Goal: Task Accomplishment & Management: Manage account settings

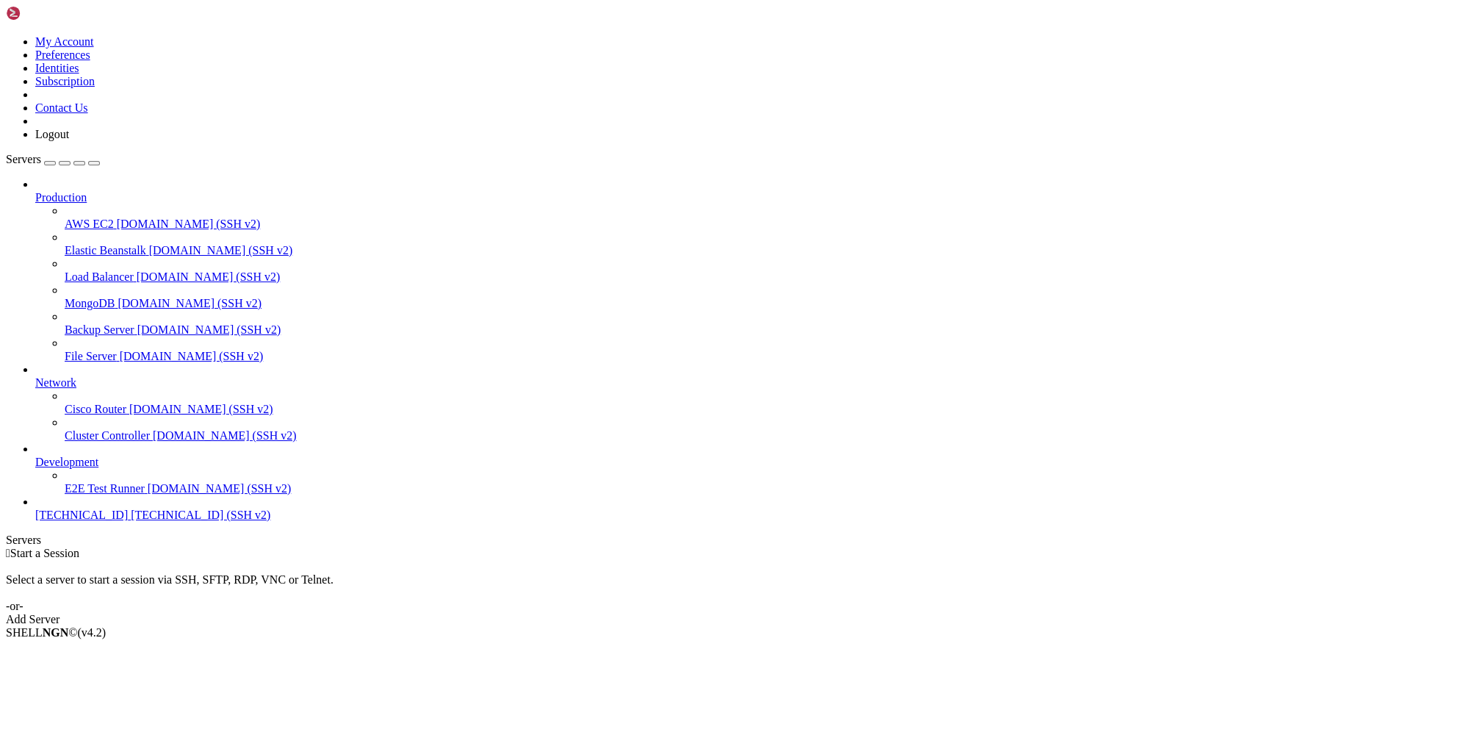
click at [131, 521] on span "[TECHNICAL_ID] (SSH v2)" at bounding box center [201, 514] width 140 height 12
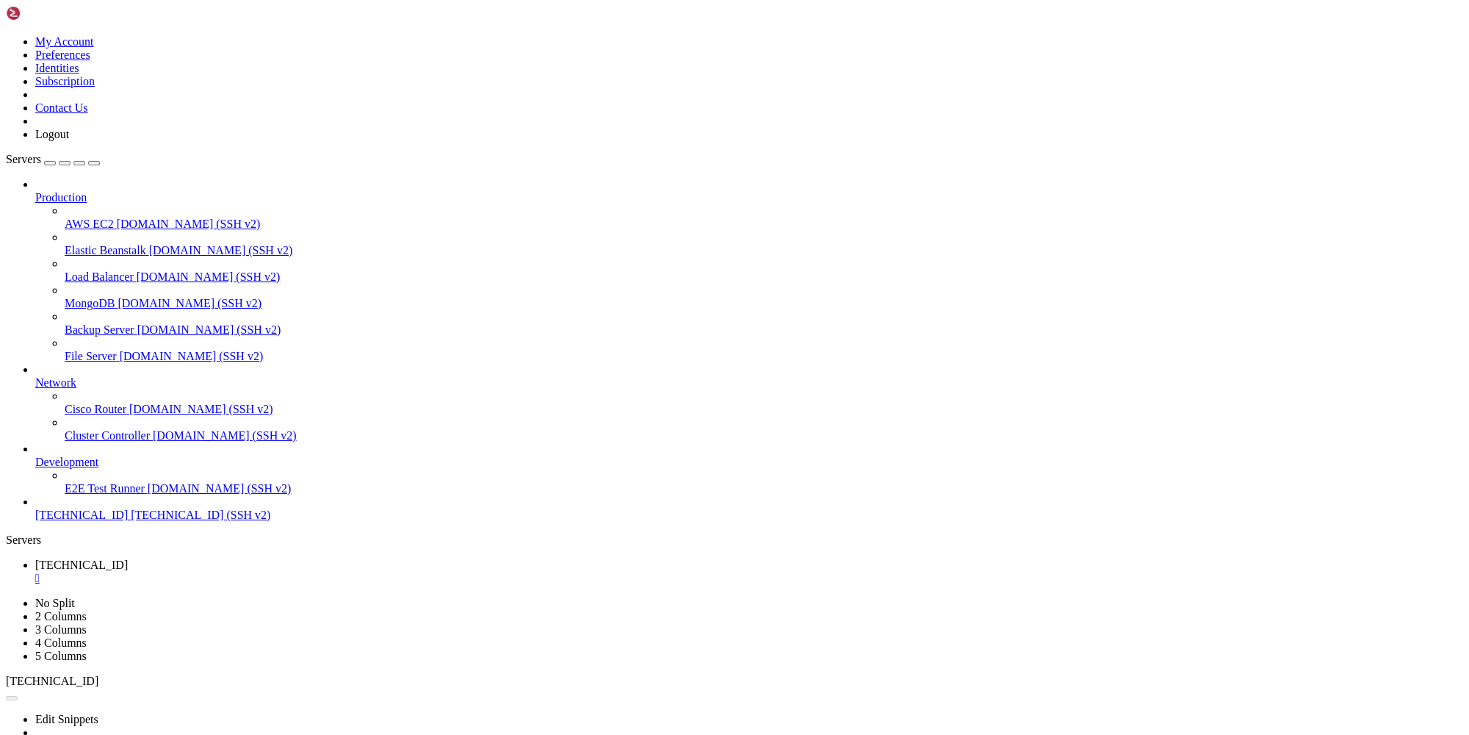
click at [6, 35] on link at bounding box center [6, 35] width 0 height 0
click at [69, 140] on link "Logout" at bounding box center [52, 134] width 34 height 12
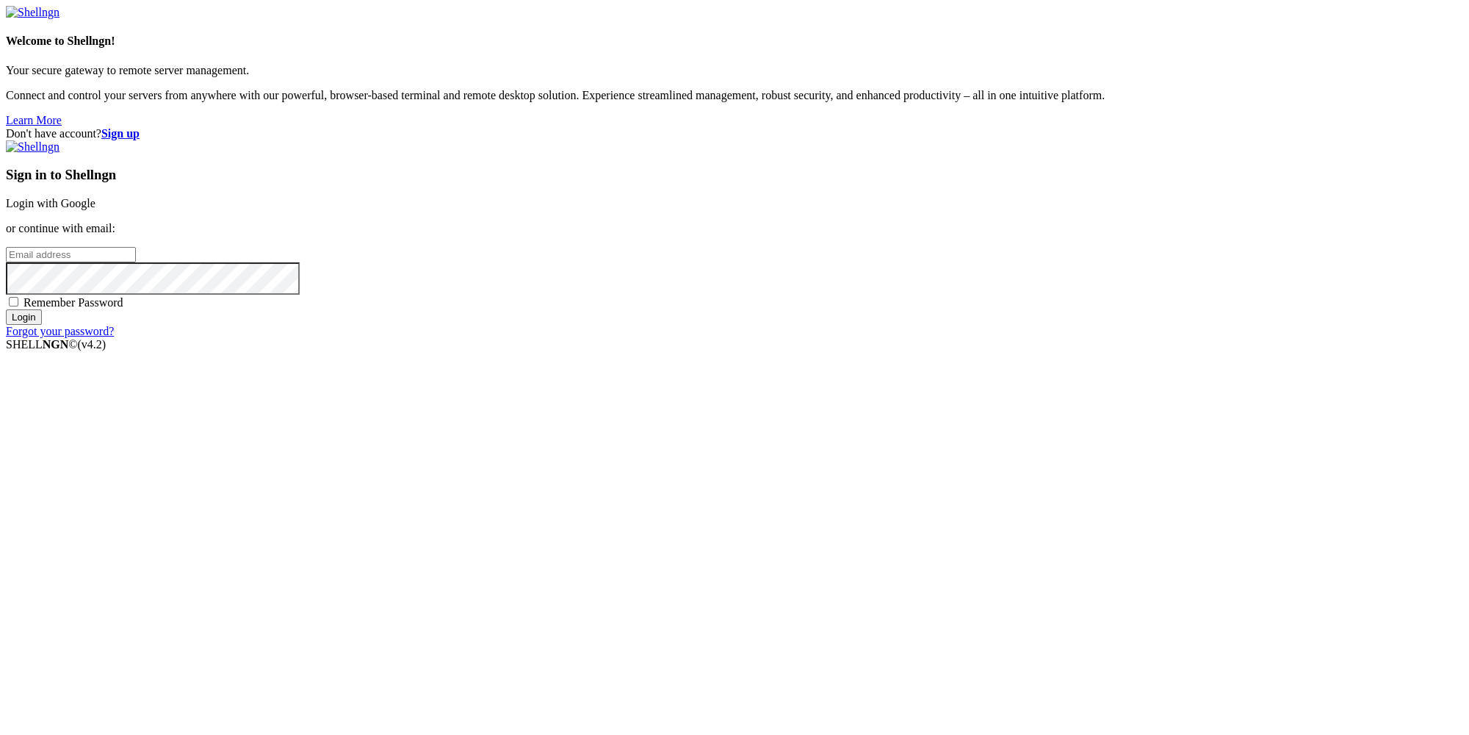
click at [136, 262] on input "email" at bounding box center [71, 254] width 130 height 15
click at [1403, 127] on div "Don't have account? Sign up Sign in to Shellngn Login with Google or continue w…" at bounding box center [735, 232] width 1458 height 211
click at [140, 127] on strong "Sign up" at bounding box center [120, 133] width 38 height 12
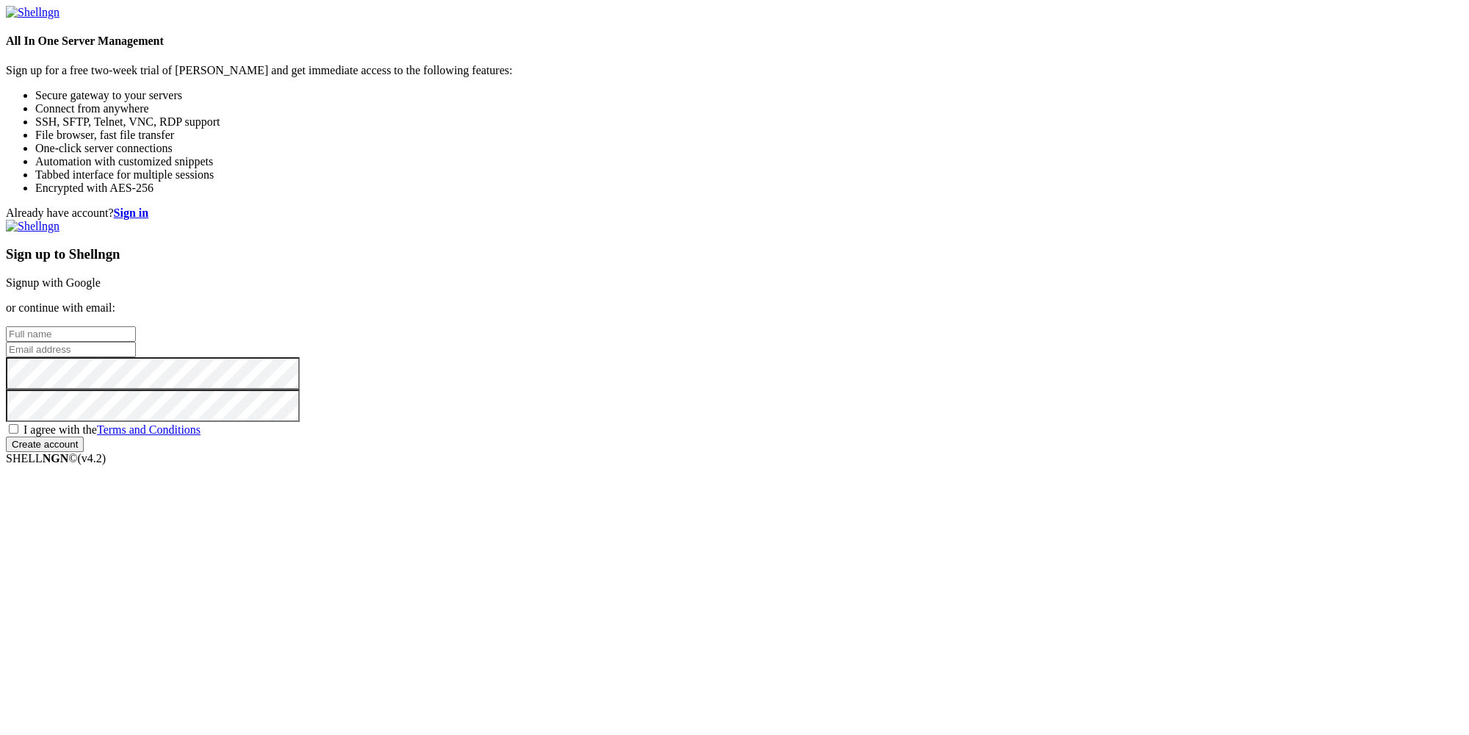
click at [136, 326] on input "text" at bounding box center [71, 333] width 130 height 15
paste input "[EMAIL_ADDRESS][DOMAIN_NAME]"
type input "[EMAIL_ADDRESS][DOMAIN_NAME]"
click at [136, 356] on input "email" at bounding box center [71, 349] width 130 height 15
paste input "[EMAIL_ADDRESS][DOMAIN_NAME]"
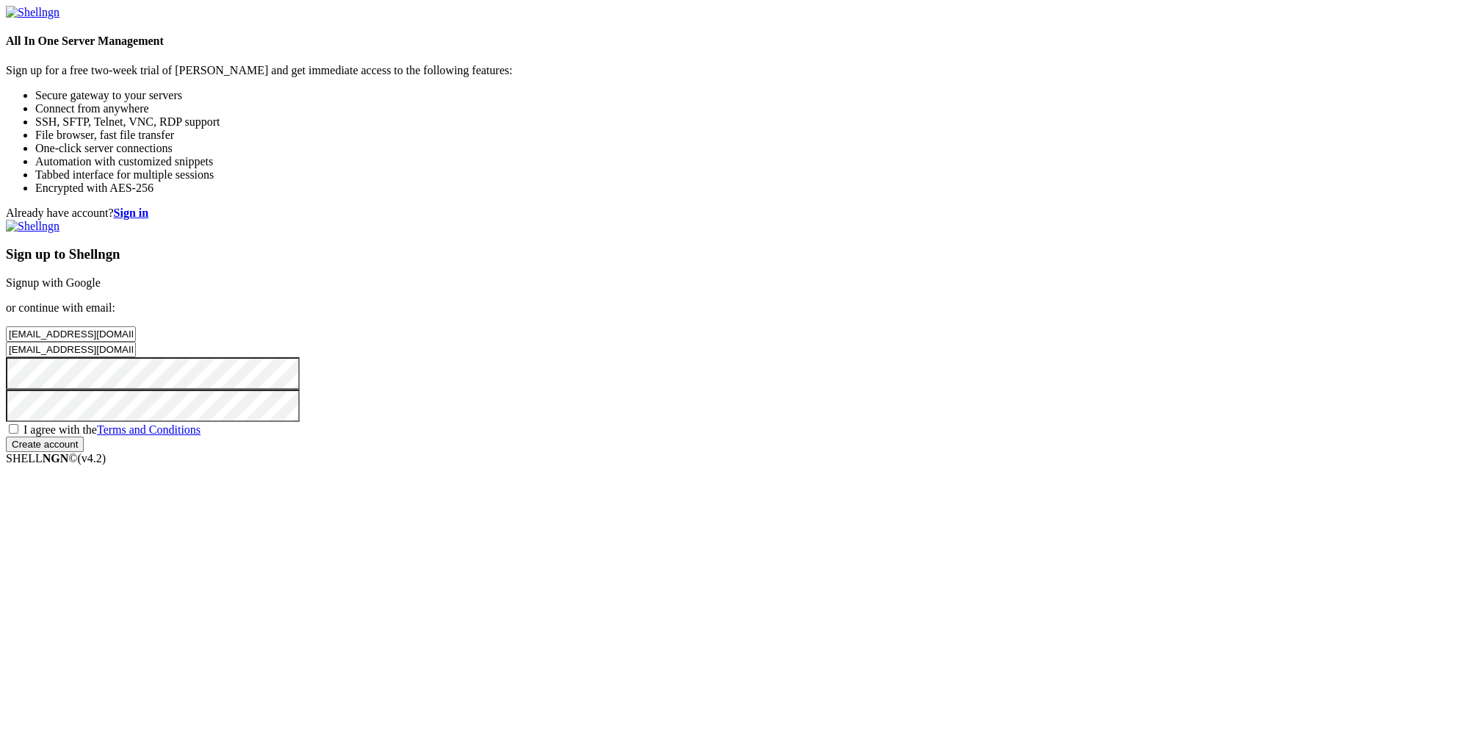
type input "[EMAIL_ADDRESS][DOMAIN_NAME]"
click at [201, 436] on span "I agree with the Terms and Conditions" at bounding box center [112, 429] width 177 height 12
click at [18, 433] on input "I agree with the Terms and Conditions" at bounding box center [14, 429] width 10 height 10
checkbox input "true"
click at [84, 452] on input "Create account" at bounding box center [45, 443] width 78 height 15
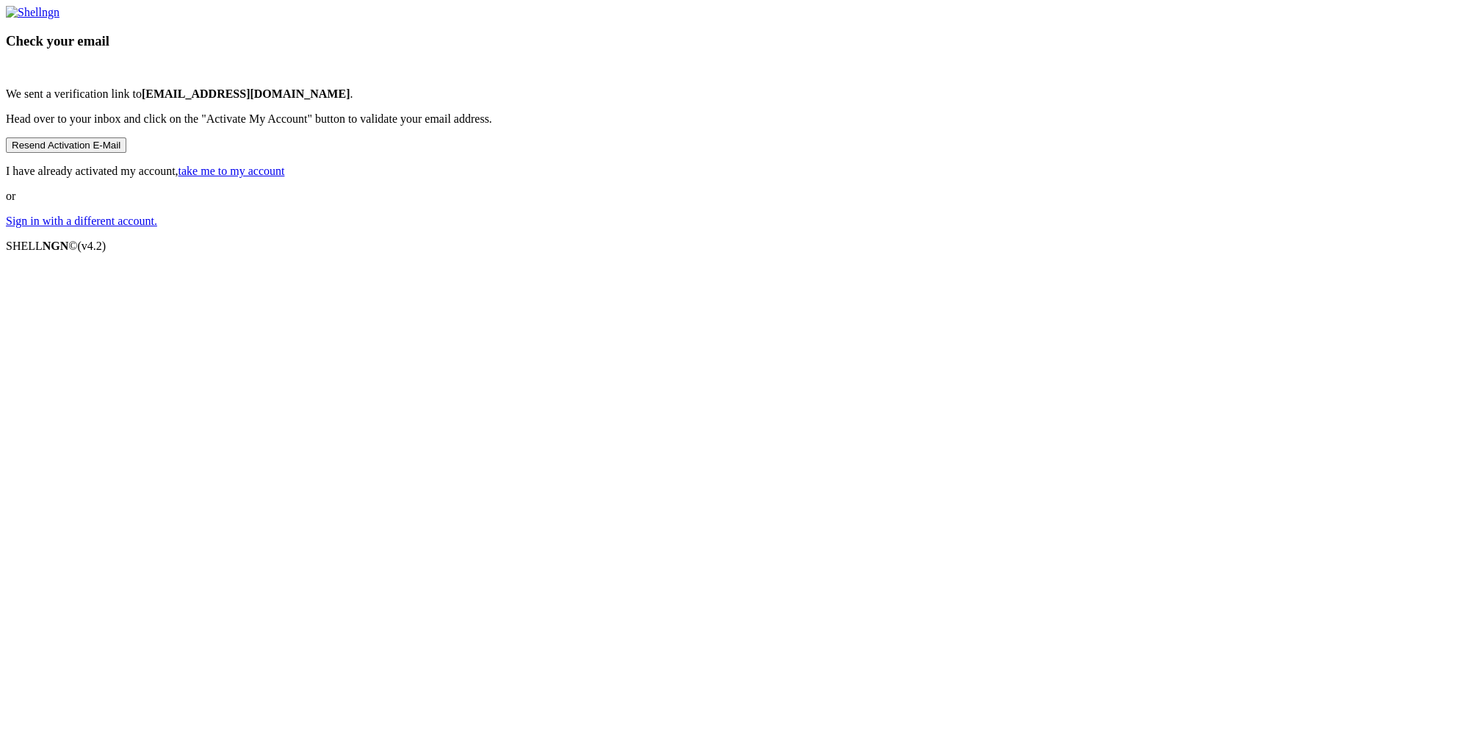
click at [157, 227] on link "Sign in with a different account." at bounding box center [81, 221] width 151 height 12
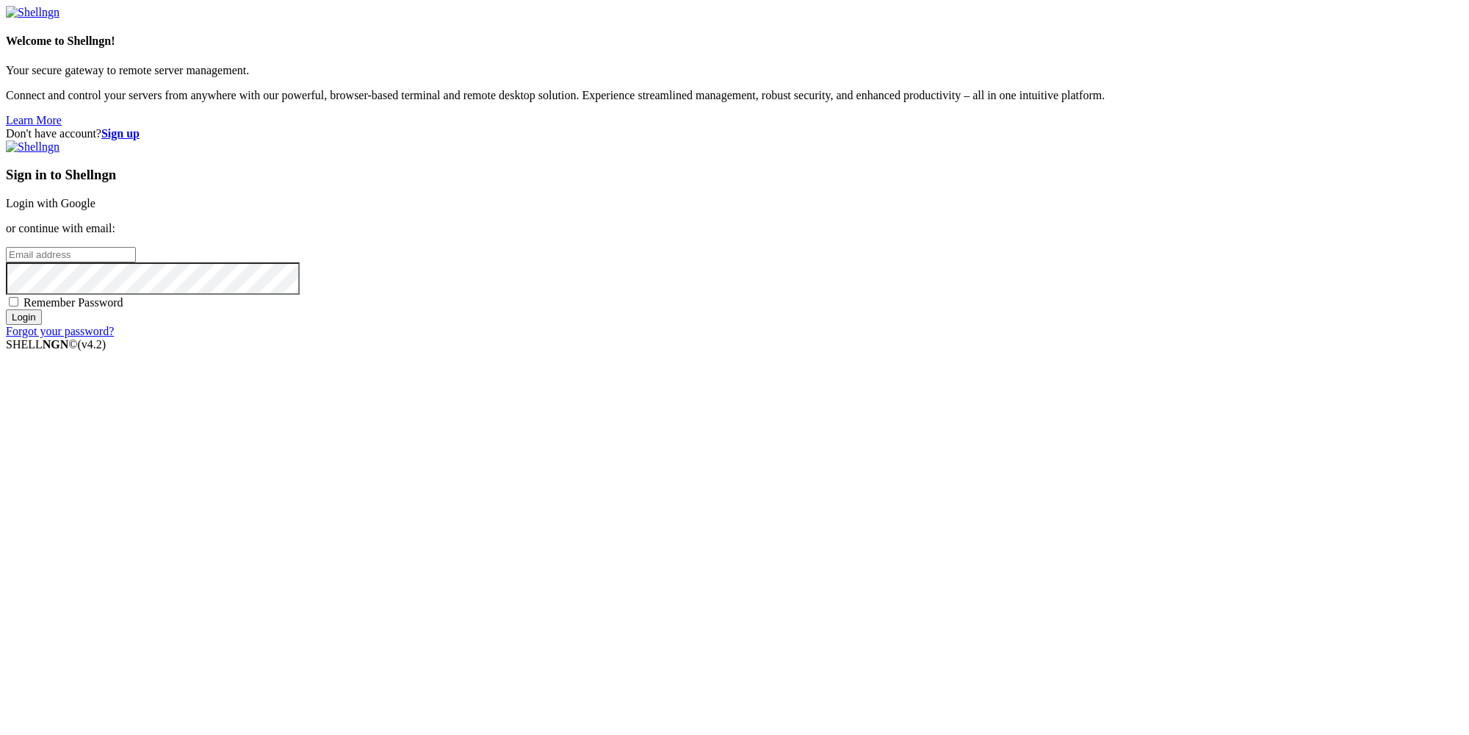
click at [910, 338] on div "Sign in to Shellngn Login with Google or continue with email: Remember Password…" at bounding box center [735, 239] width 1458 height 198
click at [136, 262] on input "email" at bounding box center [71, 254] width 130 height 15
paste input "[EMAIL_ADDRESS][DOMAIN_NAME]"
type input "[EMAIL_ADDRESS][DOMAIN_NAME]"
click at [42, 325] on input "Login" at bounding box center [24, 316] width 36 height 15
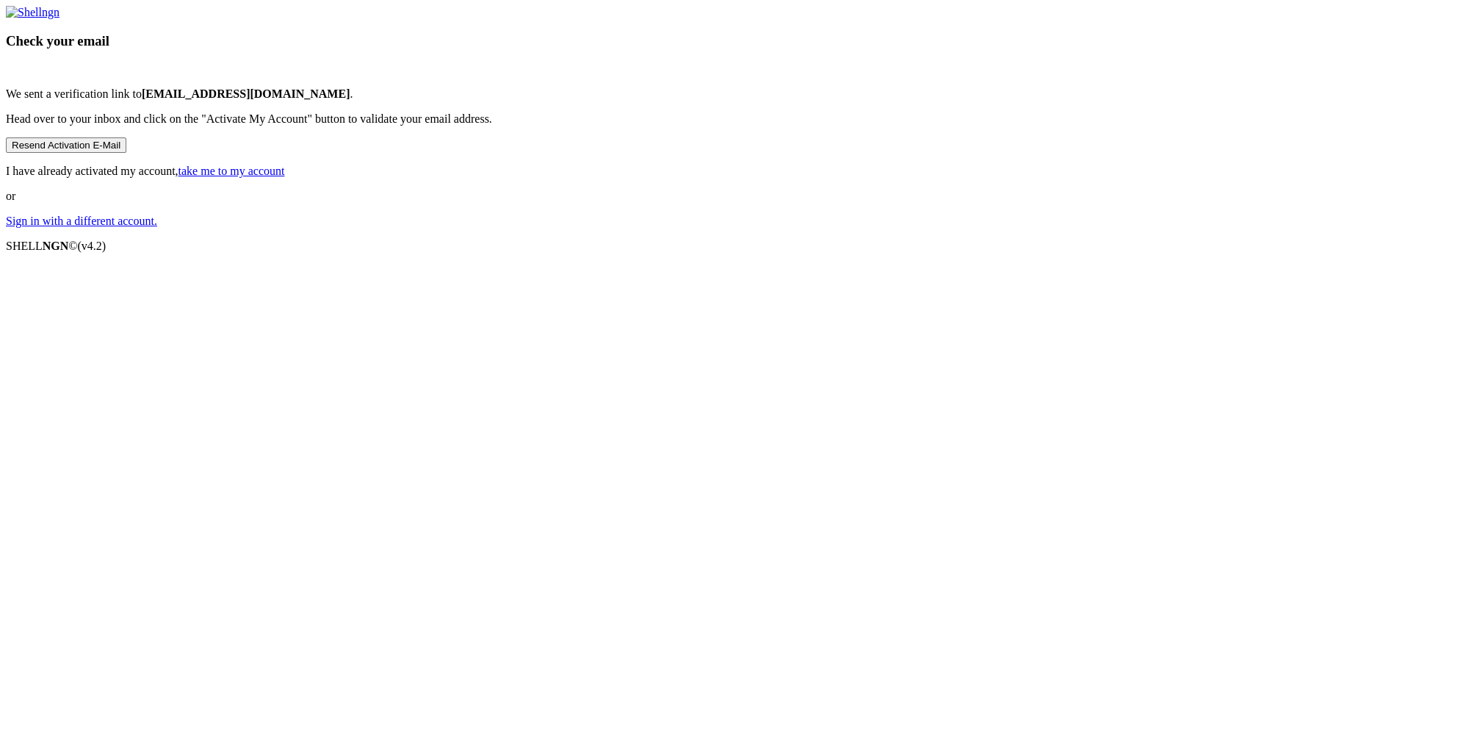
click at [157, 227] on link "Sign in with a different account." at bounding box center [81, 221] width 151 height 12
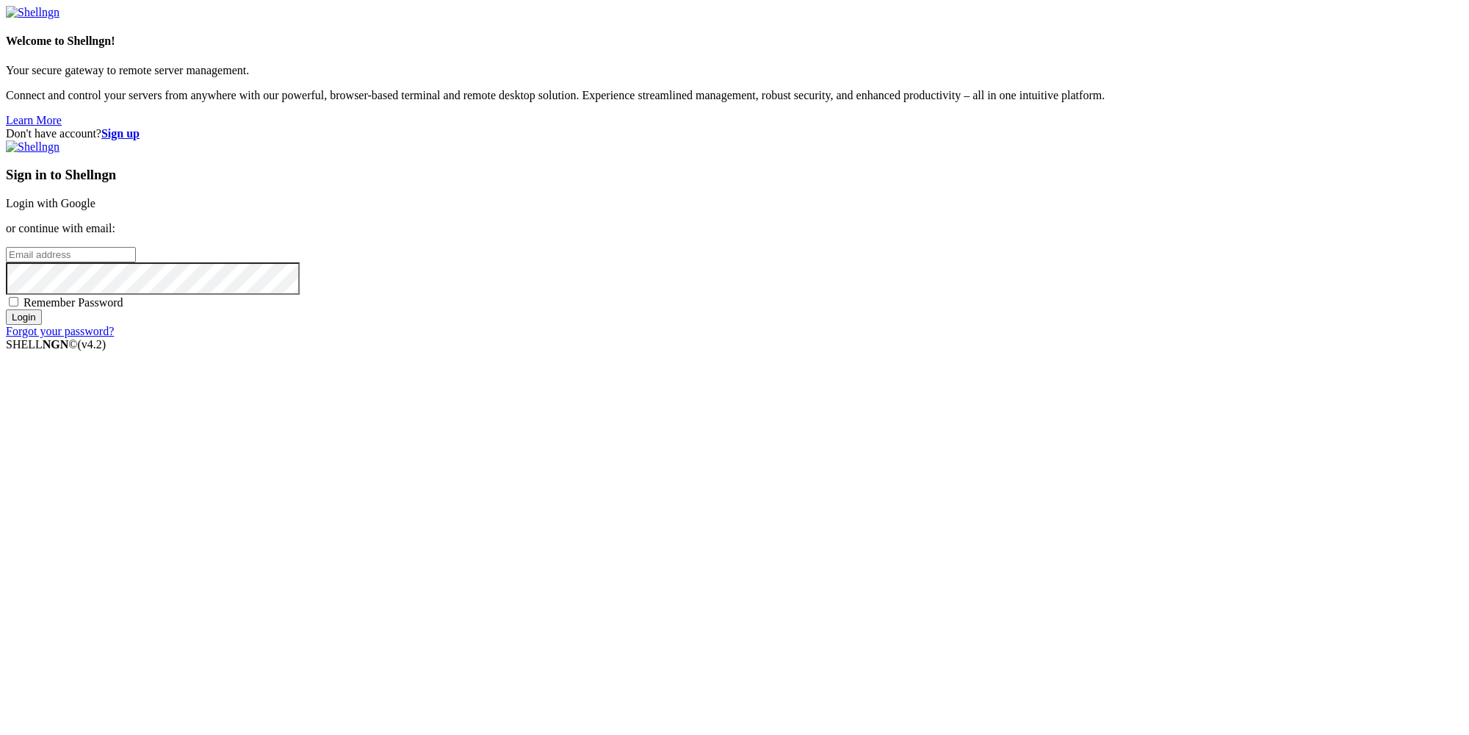
click at [136, 262] on input "email" at bounding box center [71, 254] width 130 height 15
paste input "[EMAIL_ADDRESS][DOMAIN_NAME]"
type input "[EMAIL_ADDRESS][DOMAIN_NAME]"
click at [42, 325] on input "Login" at bounding box center [24, 316] width 36 height 15
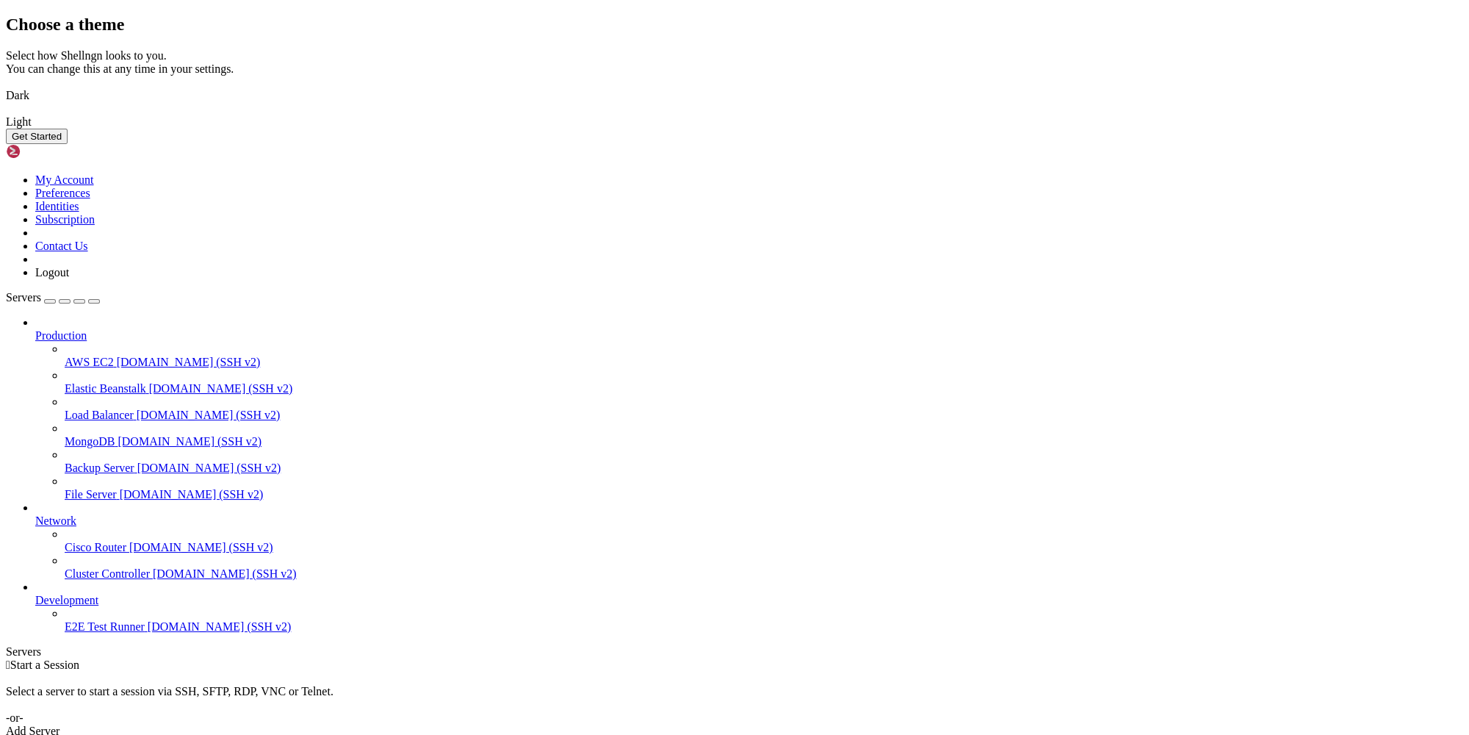
click at [68, 144] on button "Get Started" at bounding box center [37, 136] width 62 height 15
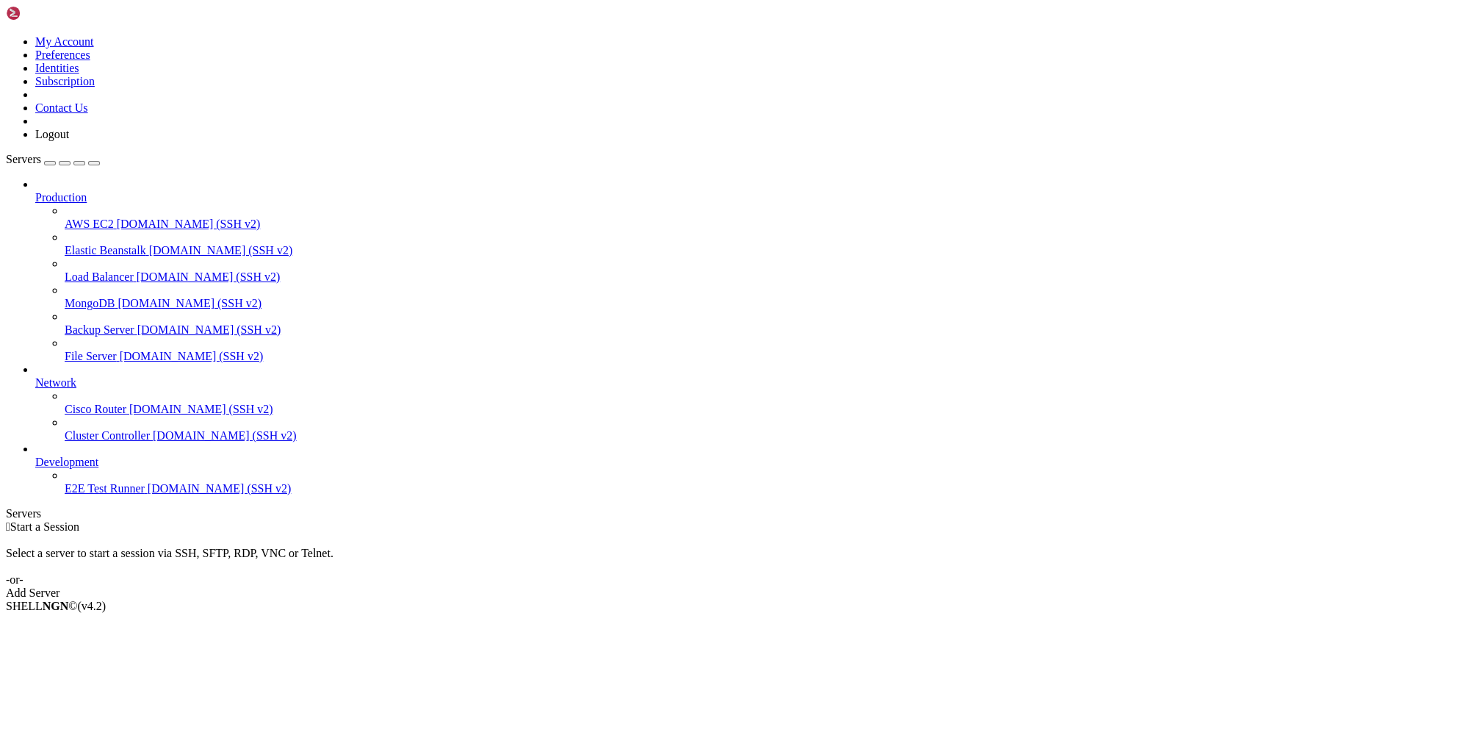
click at [813, 586] on link "Add Server" at bounding box center [735, 592] width 1458 height 13
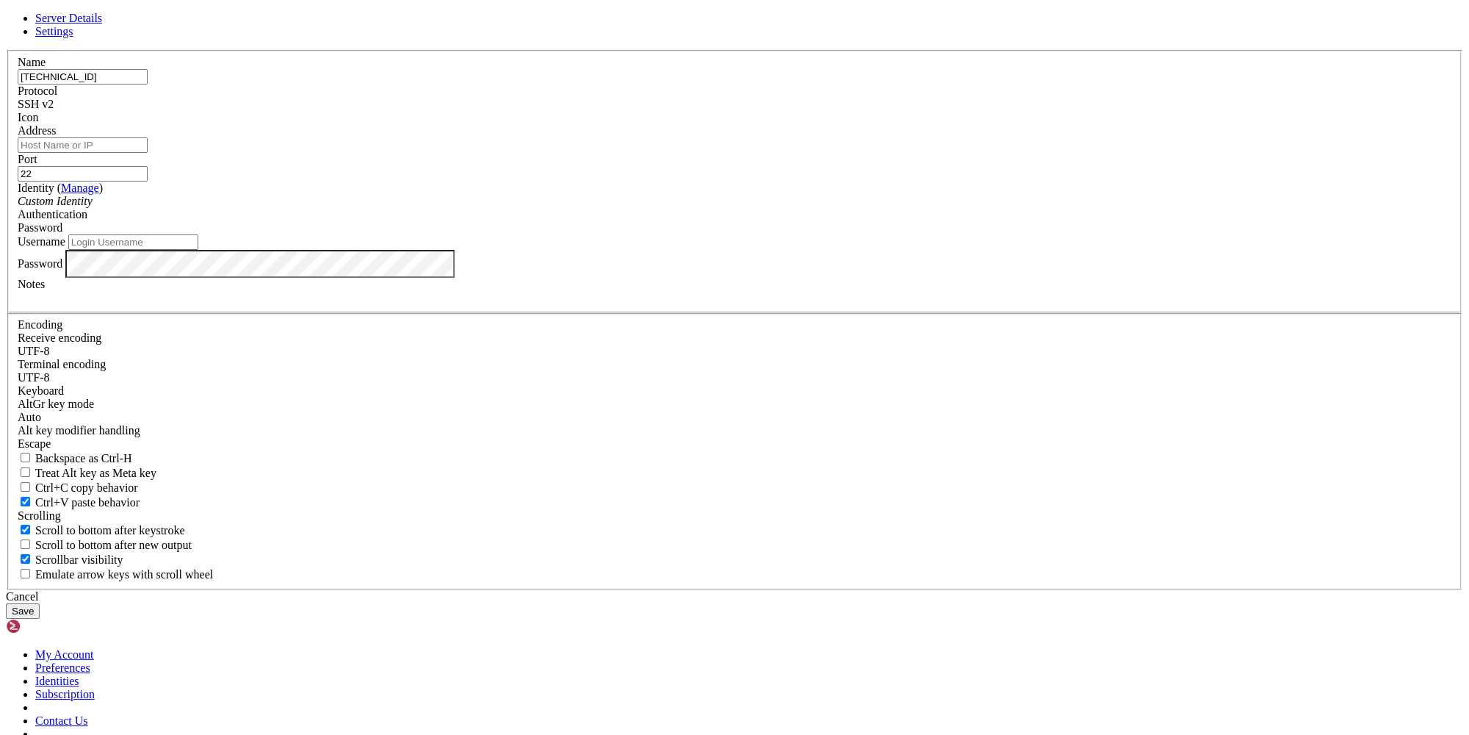
type input "[TECHNICAL_ID]"
click at [148, 153] on input "Address" at bounding box center [83, 144] width 130 height 15
paste input "[TECHNICAL_ID]"
type input "[TECHNICAL_ID]"
click at [198, 250] on input "Username" at bounding box center [133, 241] width 130 height 15
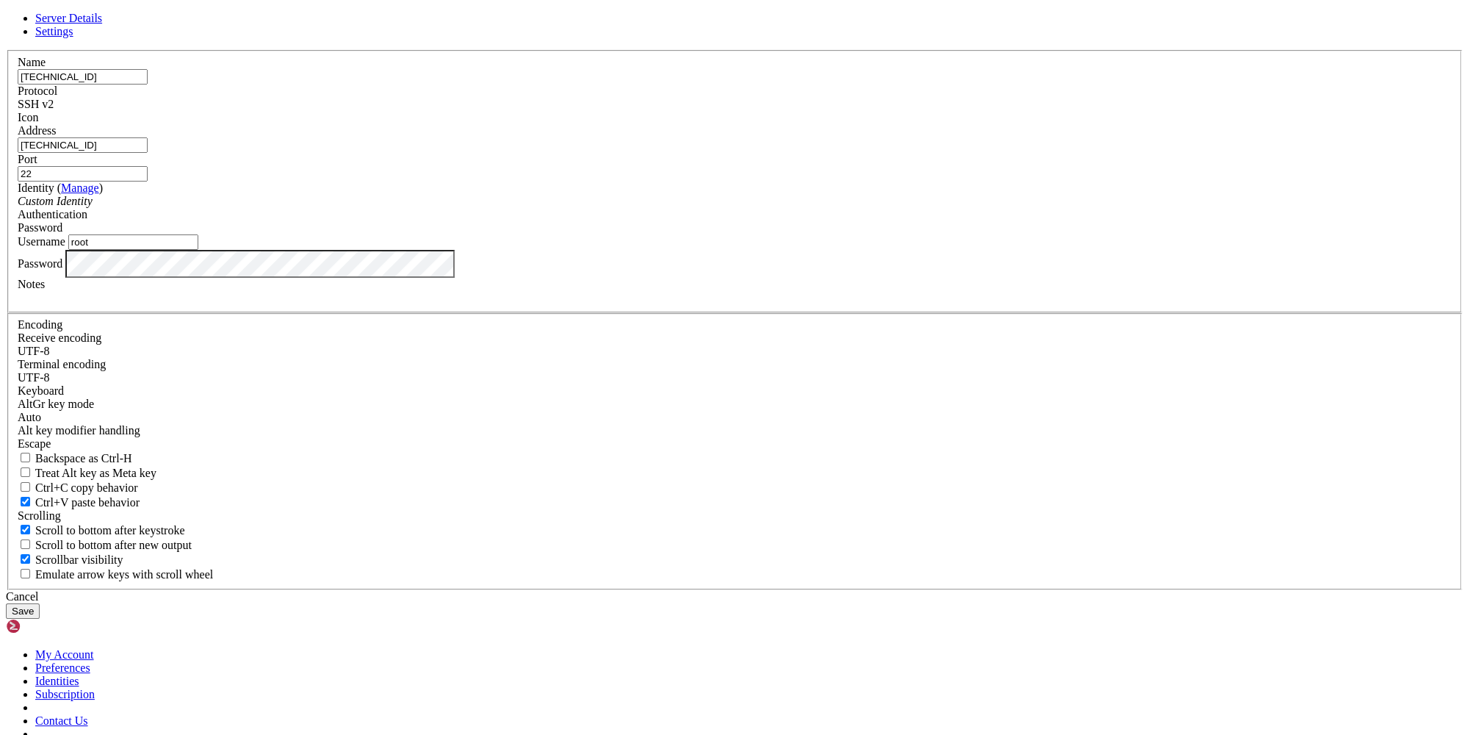
type input "root"
click at [40, 603] on button "Save" at bounding box center [23, 610] width 34 height 15
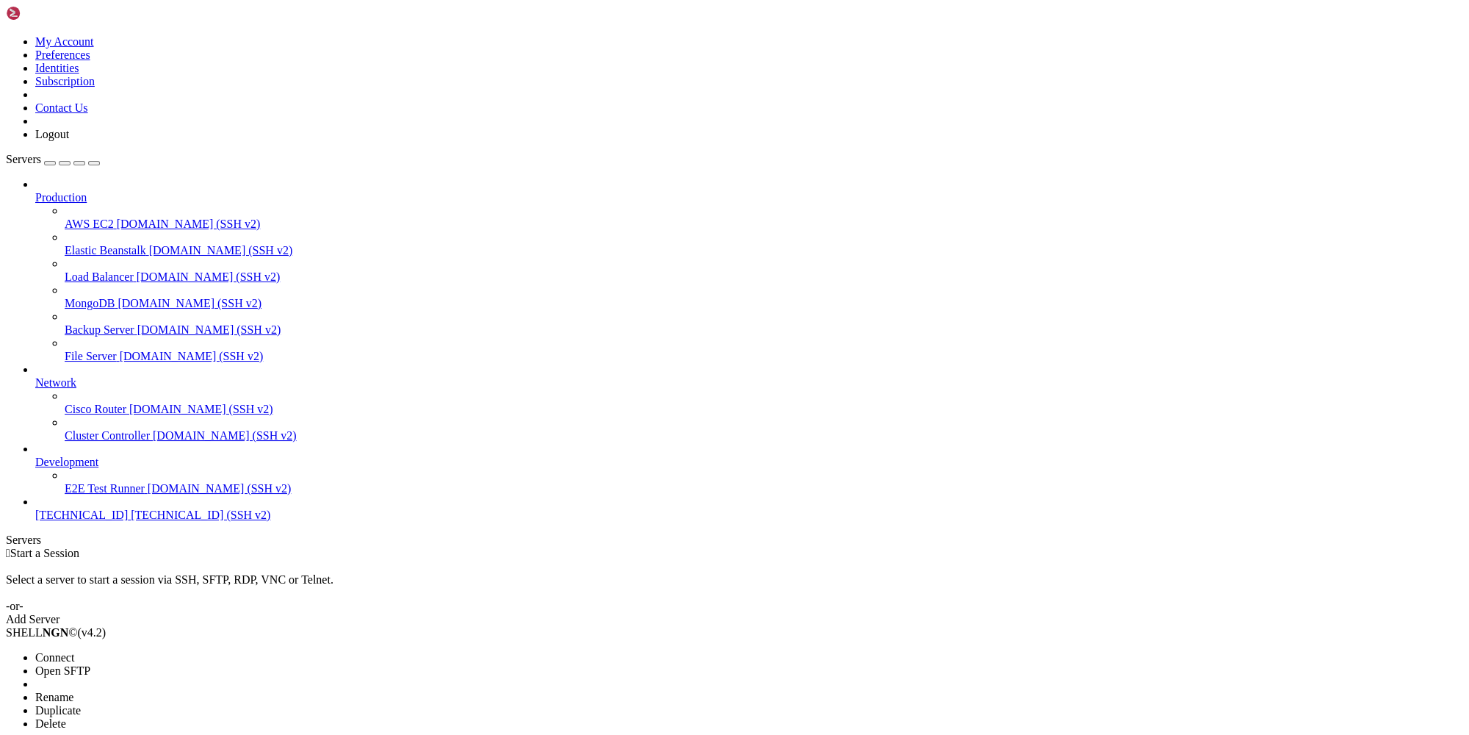
click at [114, 557] on div at bounding box center [734, 367] width 1469 height 735
click at [131, 521] on span "[TECHNICAL_ID] (SSH v2)" at bounding box center [201, 514] width 140 height 12
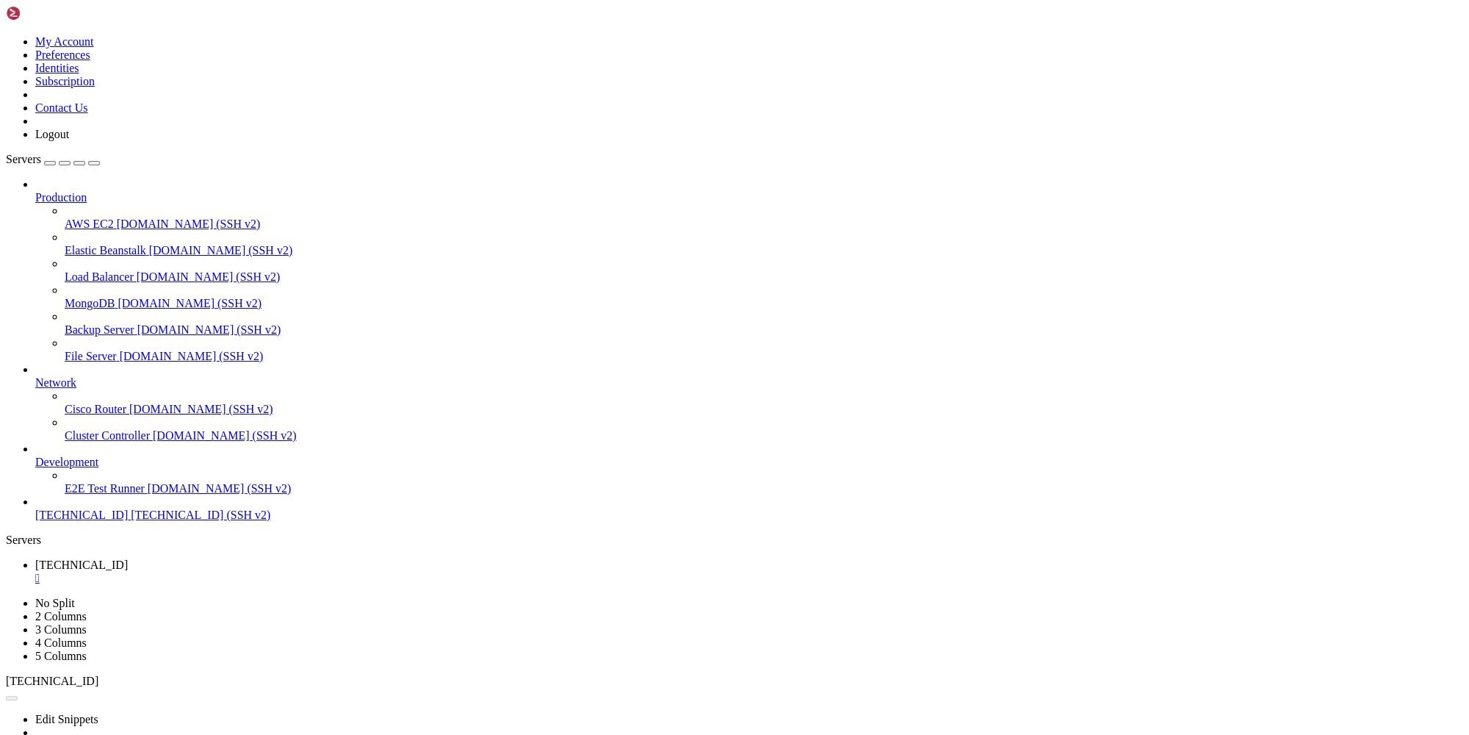
click at [6, 35] on icon at bounding box center [6, 35] width 0 height 0
click at [94, 48] on link "My Account" at bounding box center [64, 41] width 59 height 12
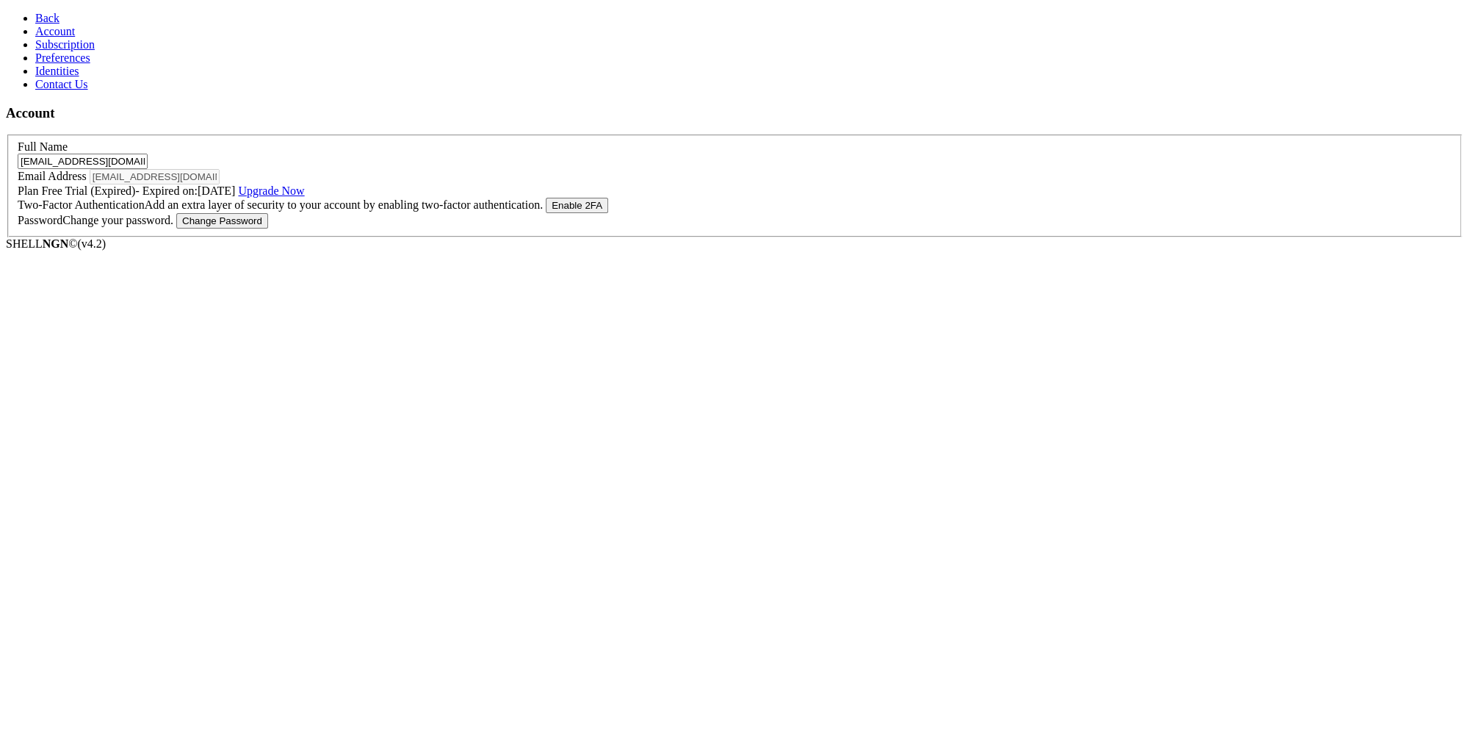
click at [35, 13] on span "Back" at bounding box center [47, 18] width 24 height 12
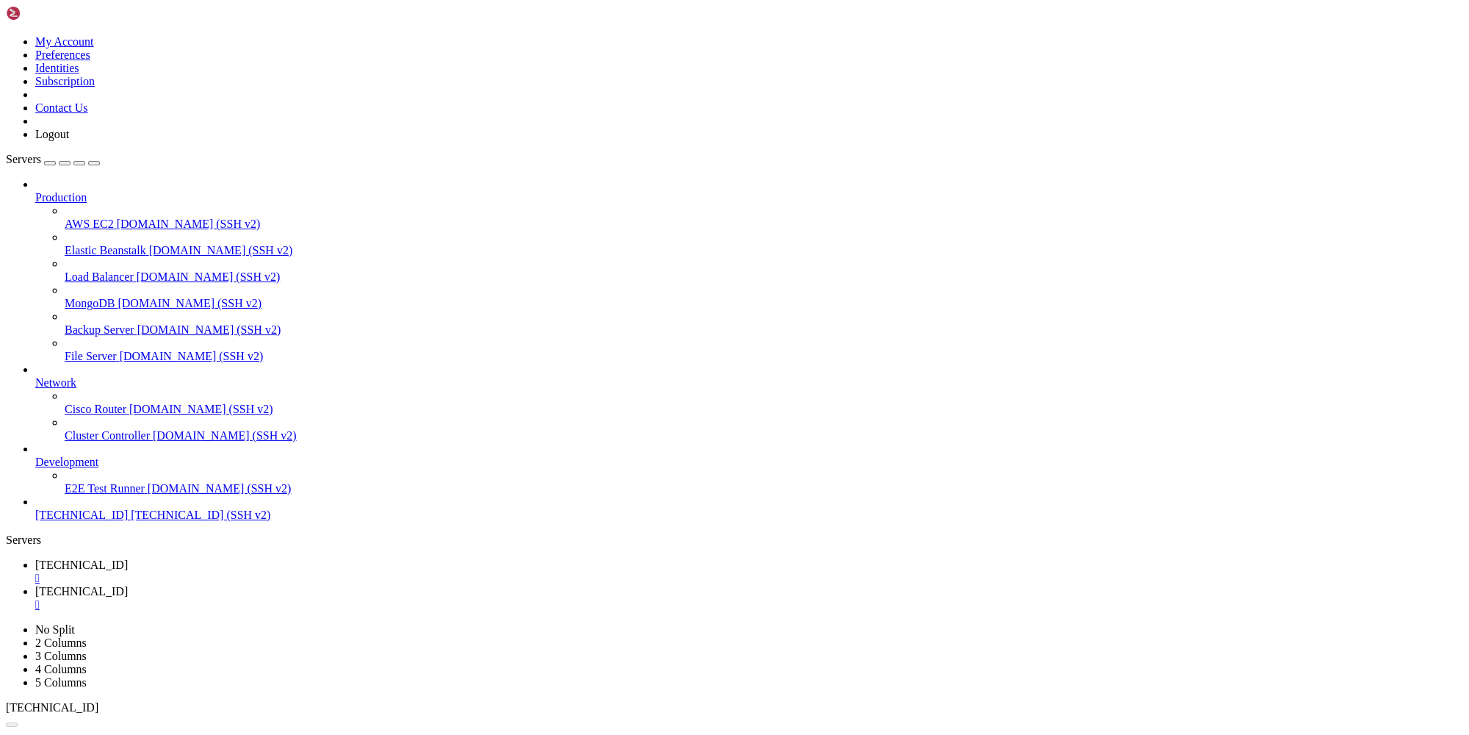
click at [6, 35] on icon at bounding box center [6, 35] width 0 height 0
click at [69, 140] on link "Logout" at bounding box center [52, 134] width 34 height 12
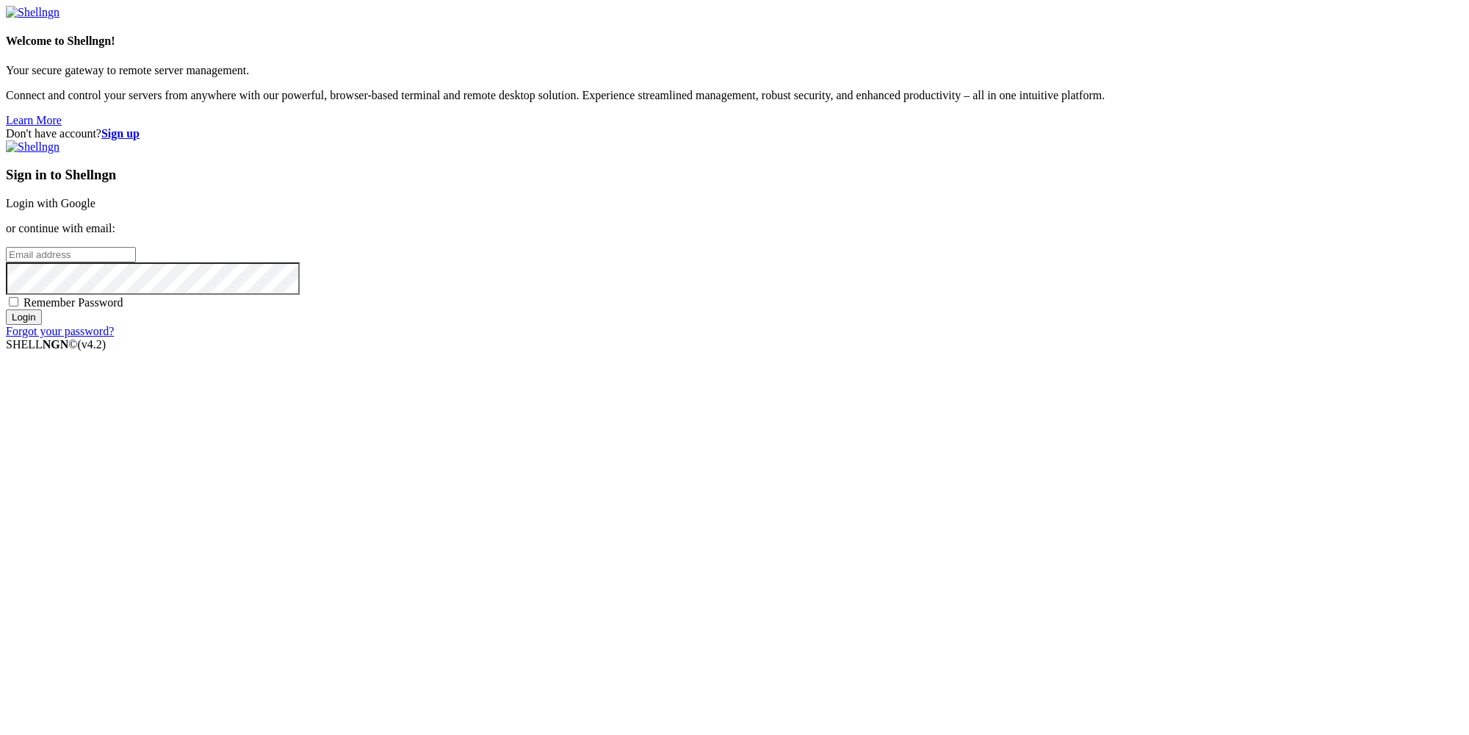
click at [140, 127] on strong "Sign up" at bounding box center [120, 133] width 38 height 12
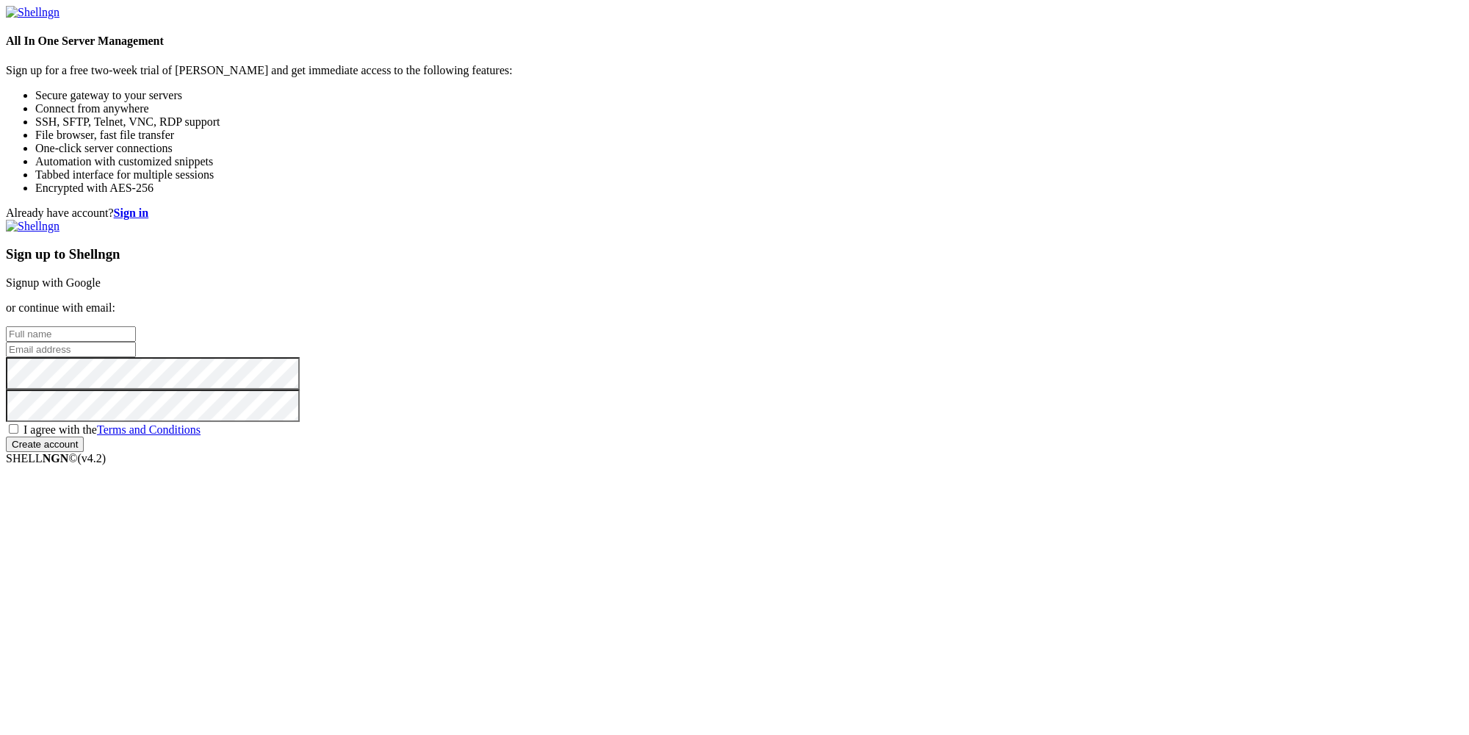
click at [136, 326] on input "text" at bounding box center [71, 333] width 130 height 15
paste input "[DOMAIN_NAME][EMAIL_ADDRESS][DOMAIN_NAME]"
type input "[DOMAIN_NAME][EMAIL_ADDRESS][DOMAIN_NAME]"
click at [136, 357] on input "email" at bounding box center [71, 349] width 130 height 15
paste input "[DOMAIN_NAME][EMAIL_ADDRESS][DOMAIN_NAME]"
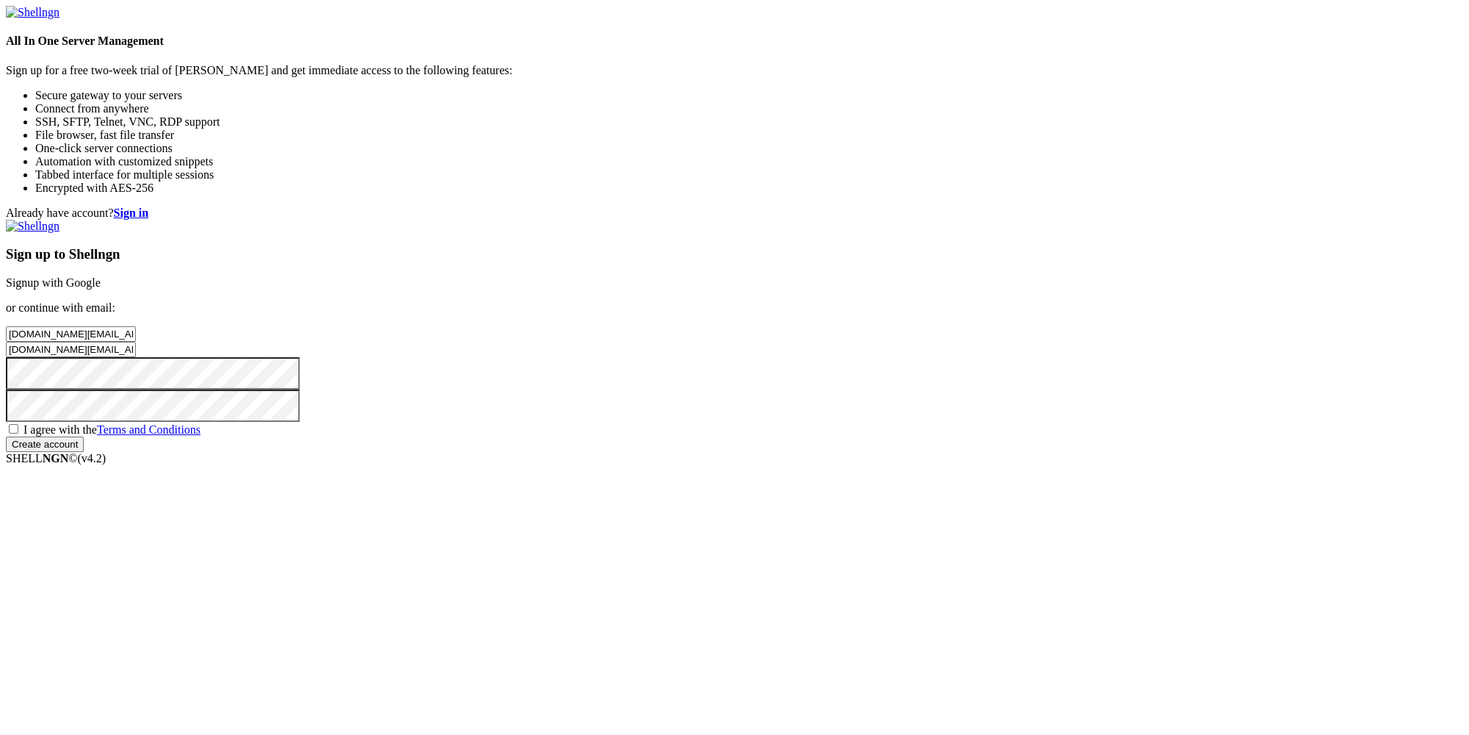
type input "[DOMAIN_NAME][EMAIL_ADDRESS][DOMAIN_NAME]"
click at [201, 436] on label "I agree with the Terms and Conditions" at bounding box center [103, 429] width 195 height 12
click at [18, 433] on input "I agree with the Terms and Conditions" at bounding box center [14, 429] width 10 height 10
checkbox input "true"
click at [84, 452] on input "Create account" at bounding box center [45, 443] width 78 height 15
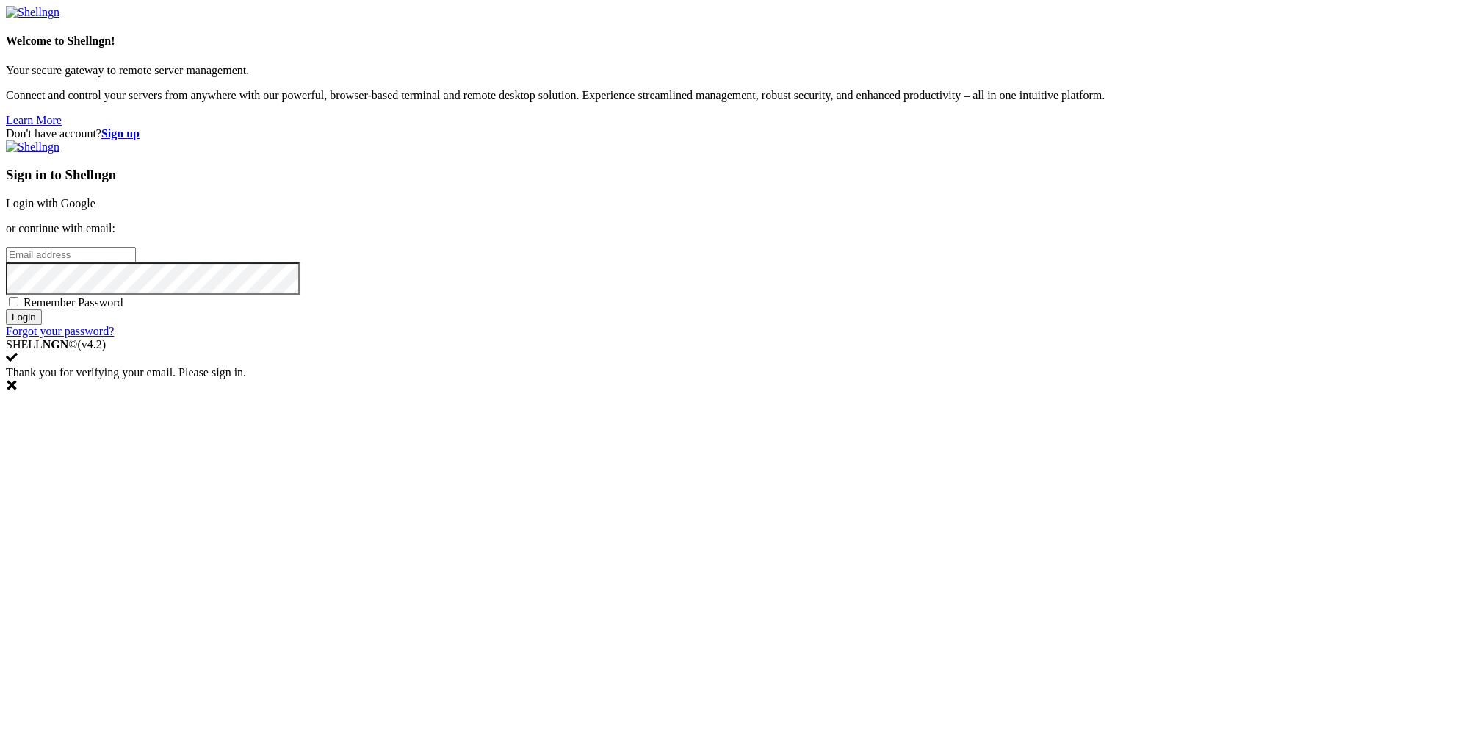
click at [136, 262] on input "email" at bounding box center [71, 254] width 130 height 15
paste input "[DOMAIN_NAME][EMAIL_ADDRESS][DOMAIN_NAME]"
type input "[DOMAIN_NAME][EMAIL_ADDRESS][DOMAIN_NAME]"
click at [945, 338] on div "Sign in to Shellngn Login with Google or continue with email: d.a.isy.mok.o.ni@…" at bounding box center [735, 239] width 1458 height 198
click at [42, 325] on input "Login" at bounding box center [24, 316] width 36 height 15
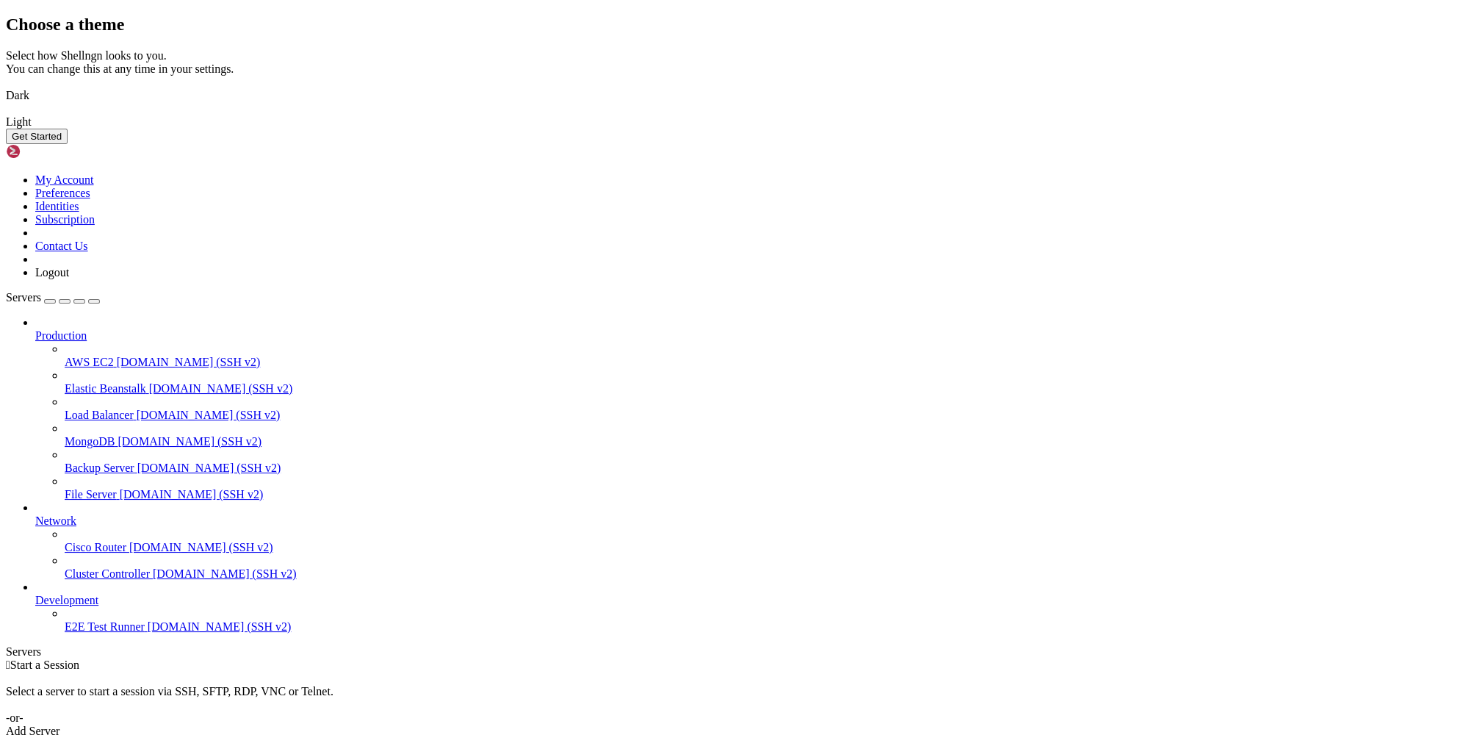
click at [68, 144] on button "Get Started" at bounding box center [37, 136] width 62 height 15
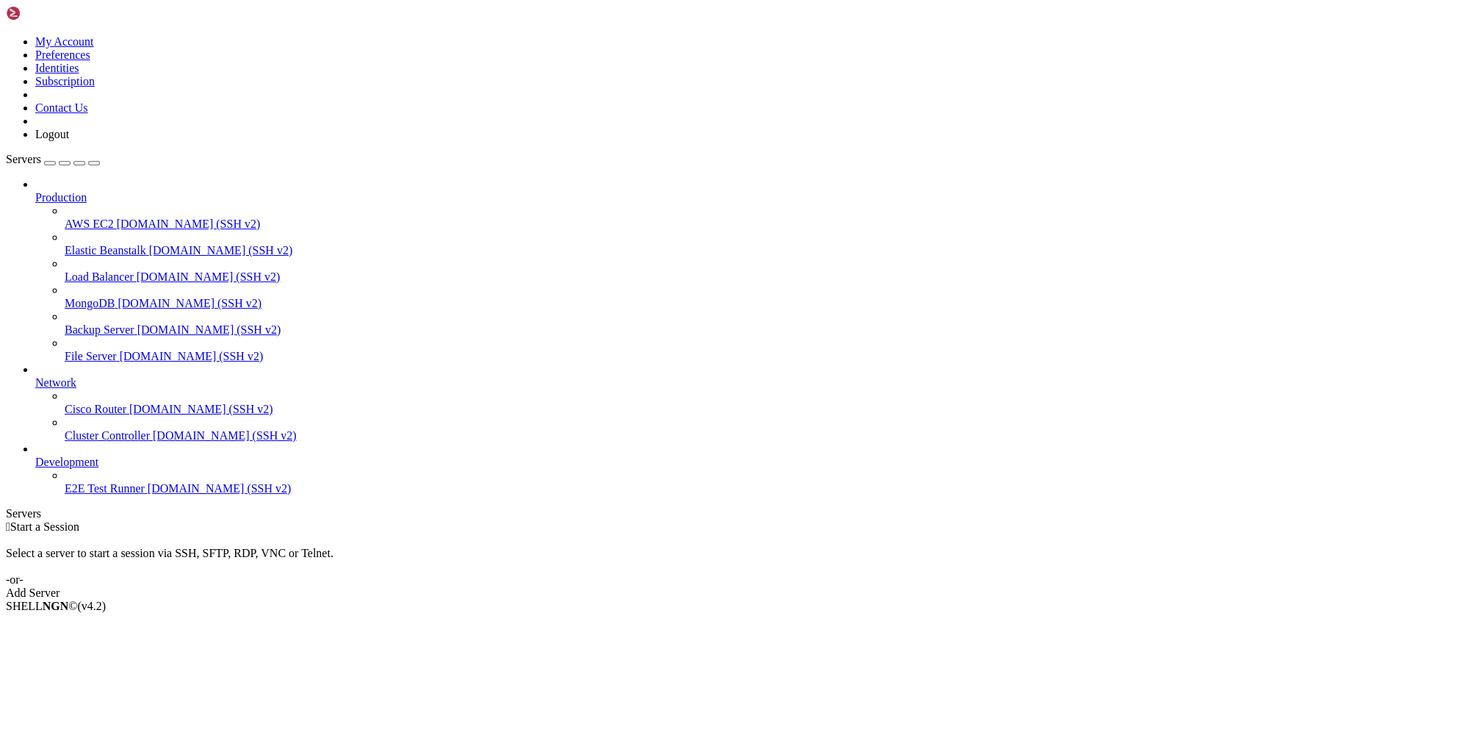
click at [6, 35] on icon at bounding box center [6, 35] width 0 height 0
click at [95, 87] on link "Subscription" at bounding box center [65, 81] width 60 height 12
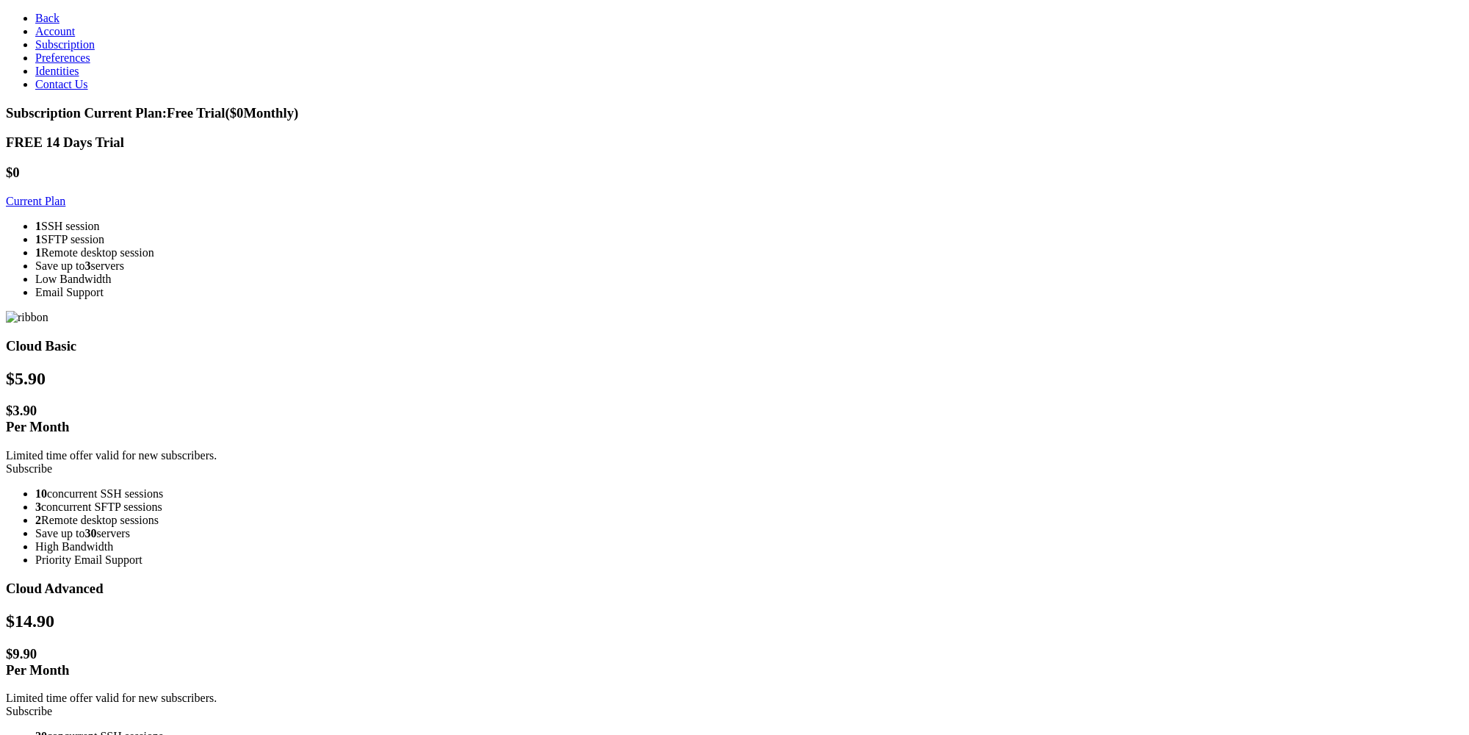
click at [41, 37] on span "Account" at bounding box center [55, 31] width 40 height 12
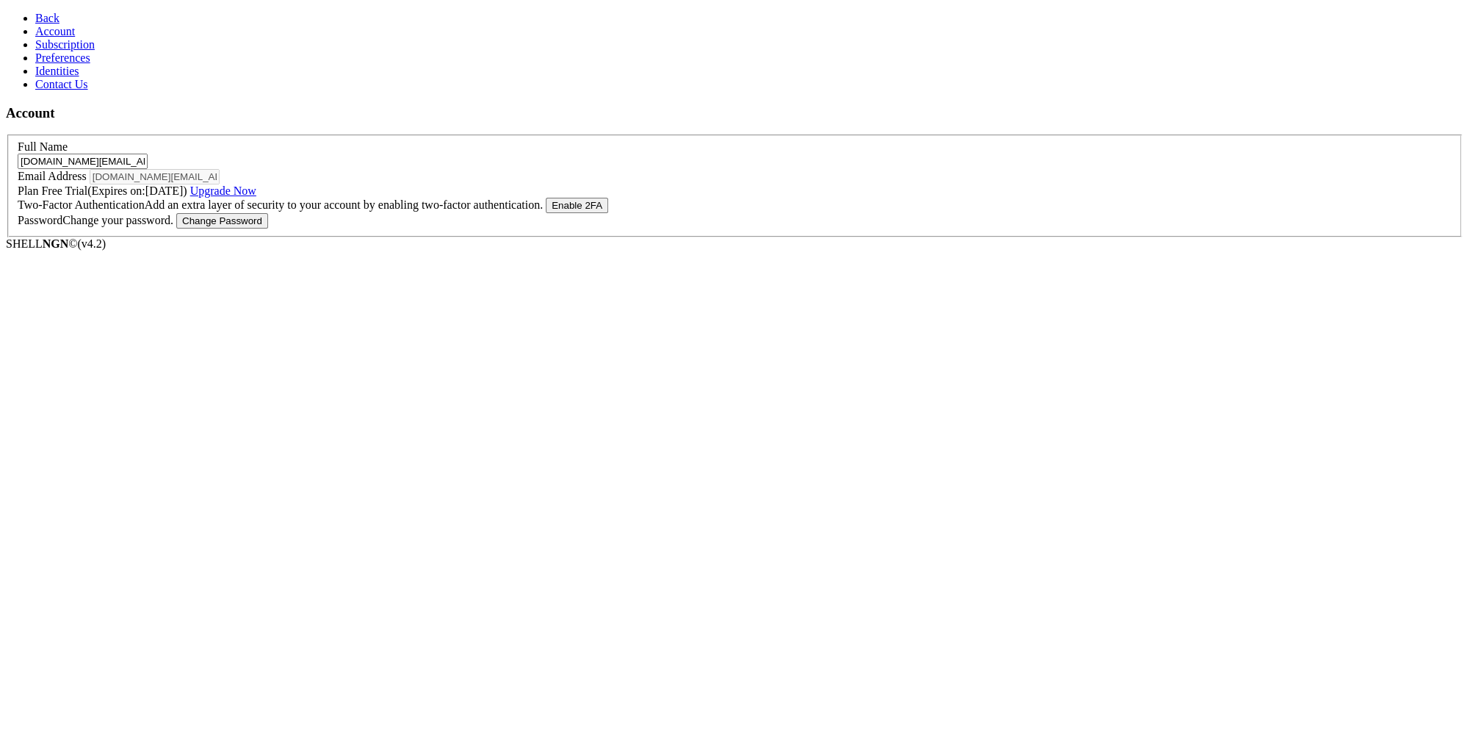
click at [35, 21] on span "Back" at bounding box center [47, 18] width 24 height 12
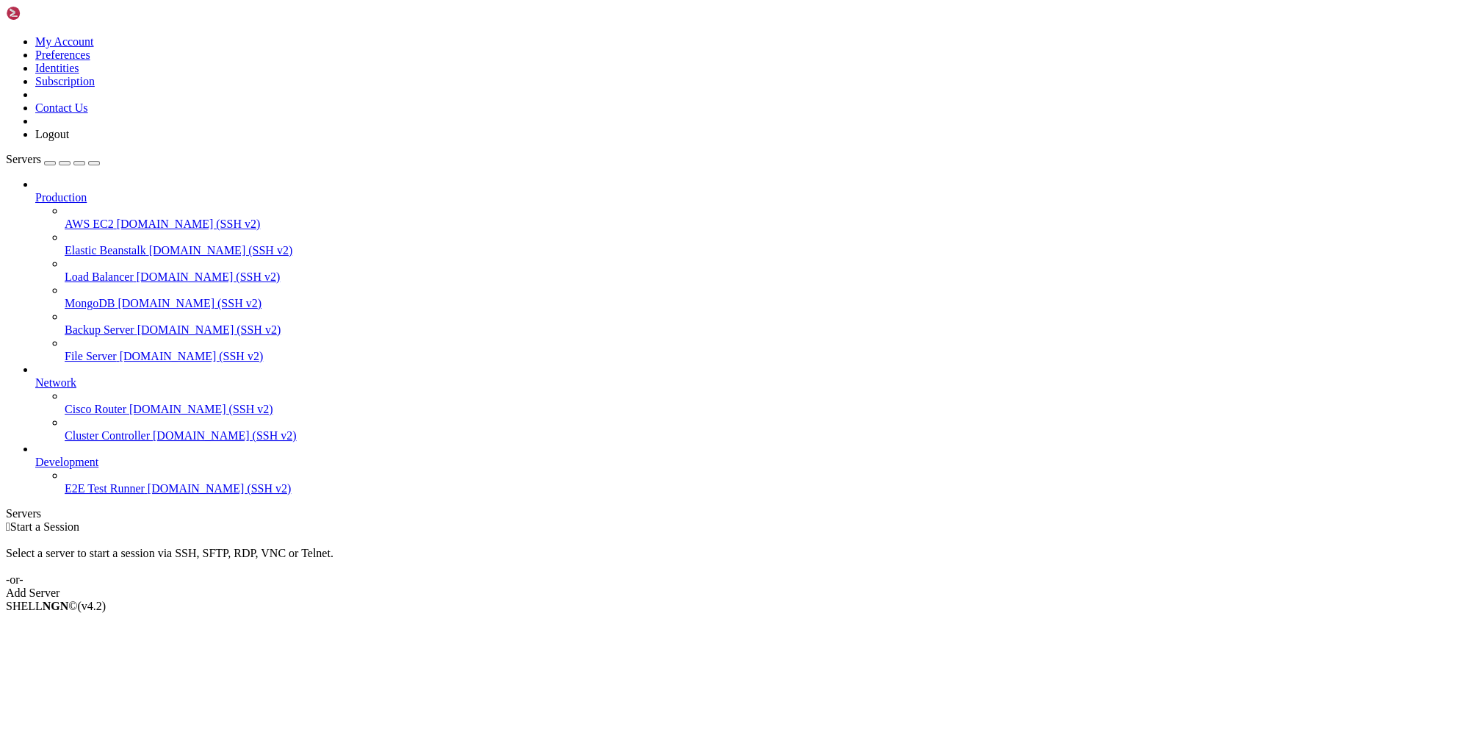
click at [95, 270] on link "Load Balancer demo.shellngn.com (SSH v2)" at bounding box center [764, 276] width 1399 height 13
